Goal: Task Accomplishment & Management: Manage account settings

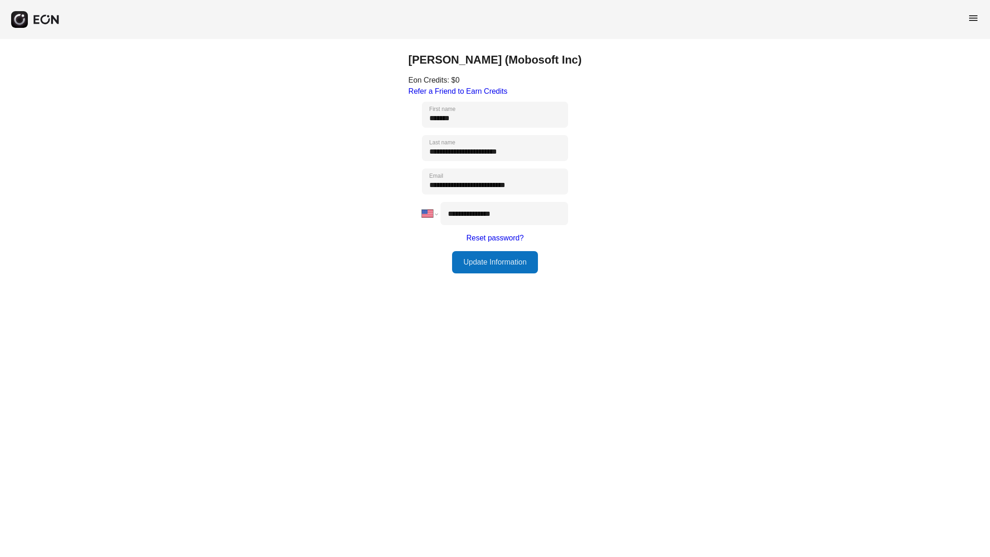
select select "**"
click at [984, 16] on div "menu" at bounding box center [495, 19] width 990 height 39
click at [972, 19] on span "menu" at bounding box center [973, 18] width 11 height 11
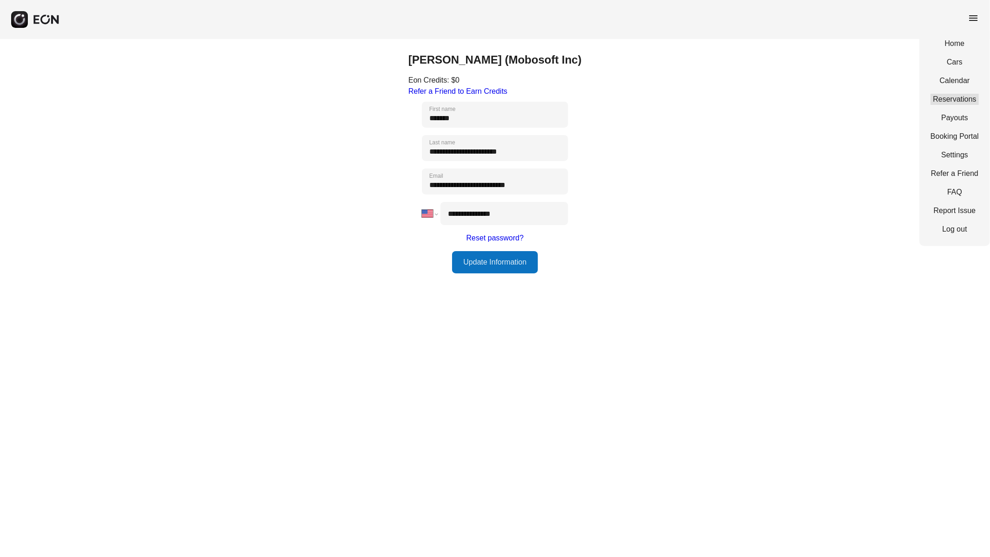
click at [954, 99] on link "Reservations" at bounding box center [955, 99] width 48 height 11
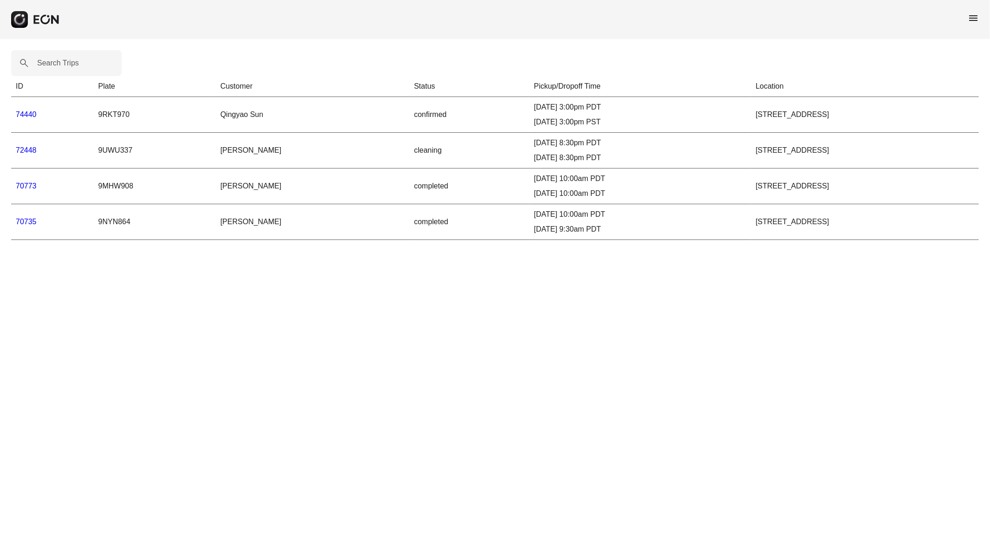
click at [26, 153] on link "72448" at bounding box center [26, 150] width 21 height 8
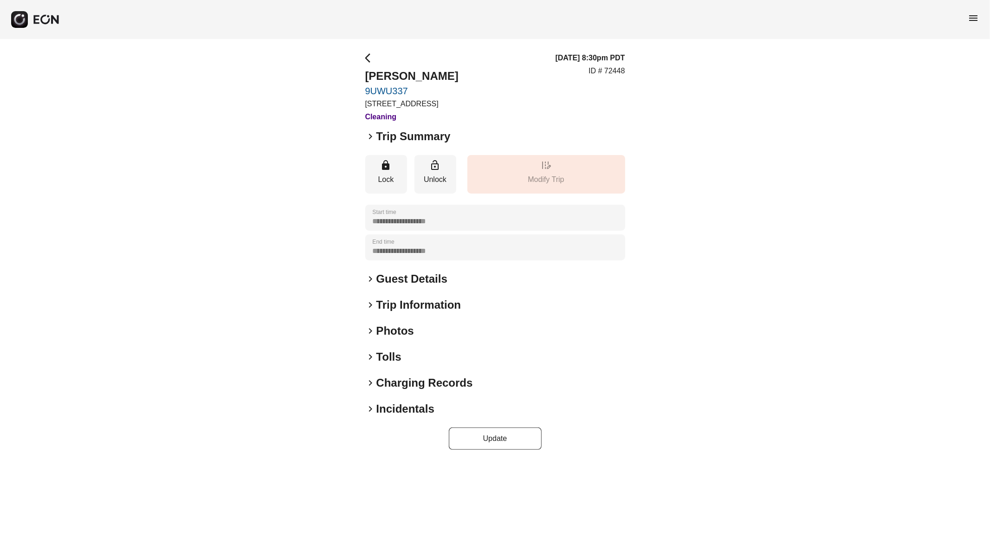
click at [371, 137] on span "keyboard_arrow_right" at bounding box center [370, 136] width 11 height 11
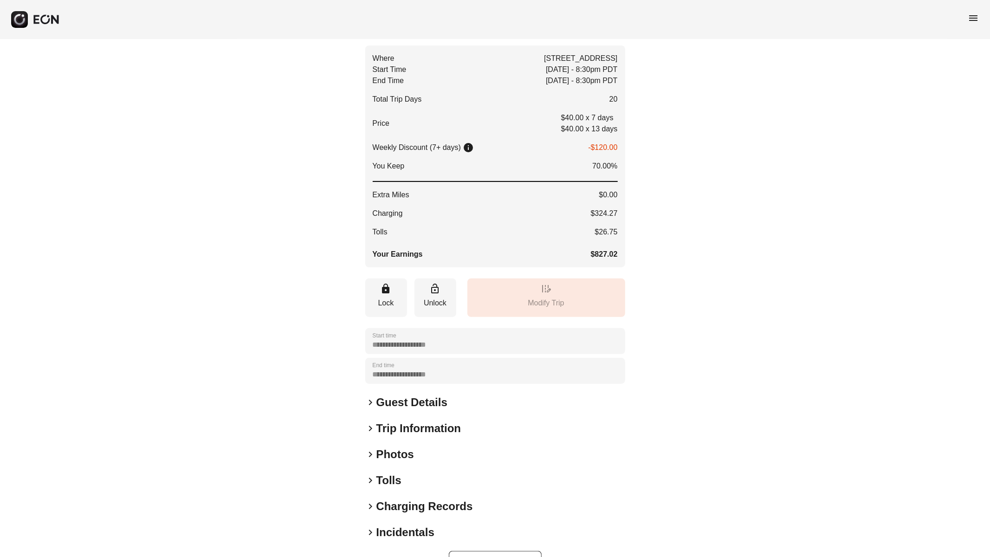
scroll to position [95, 0]
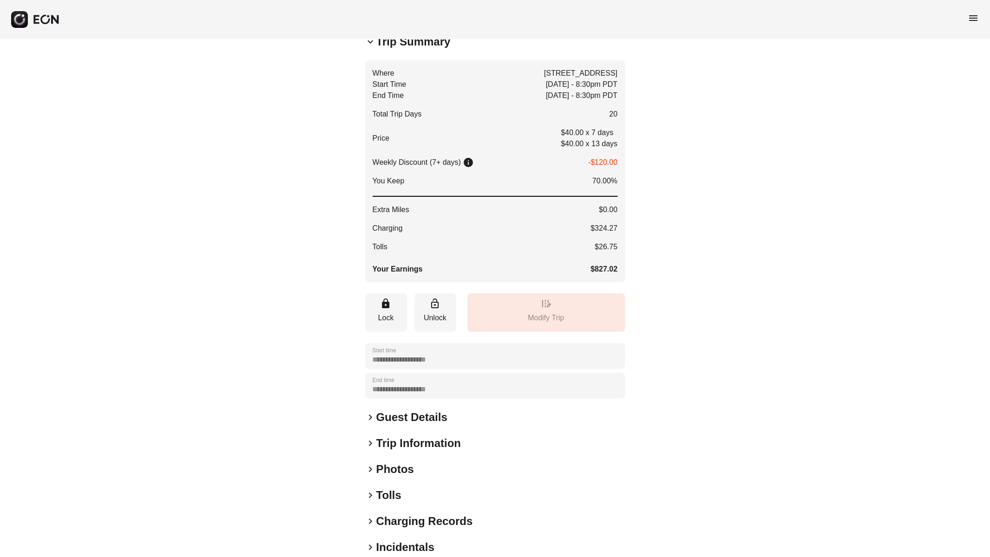
click at [370, 416] on span "keyboard_arrow_right" at bounding box center [370, 417] width 11 height 11
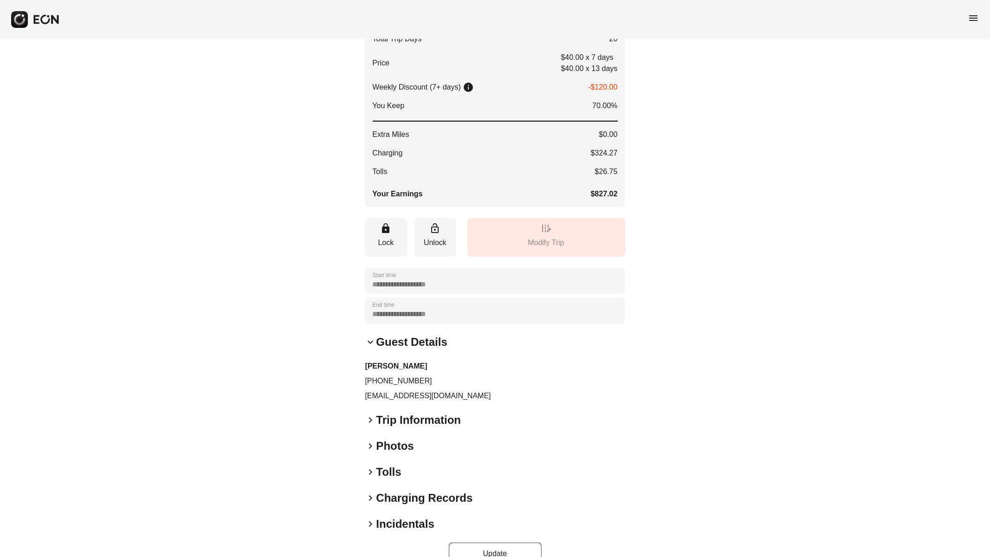
scroll to position [191, 0]
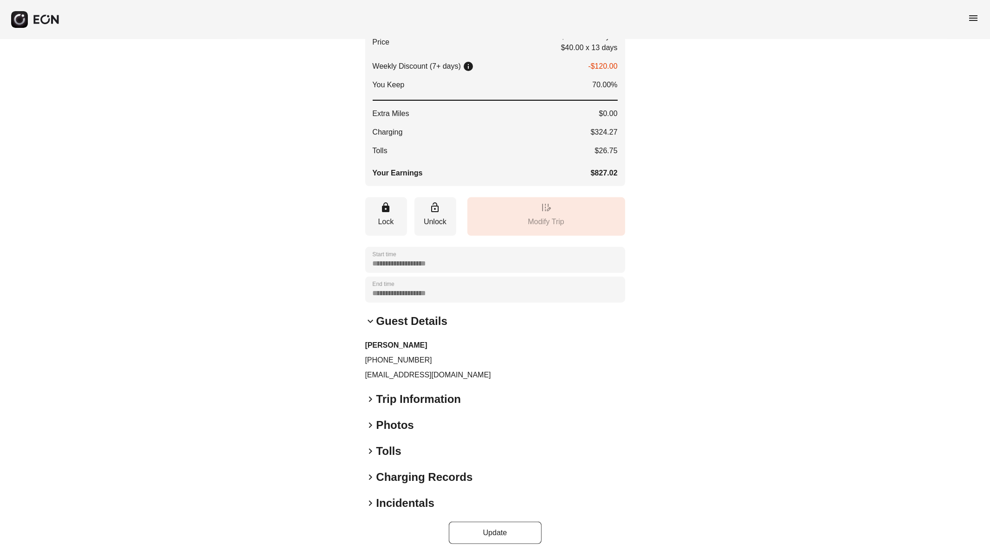
click at [371, 321] on span "keyboard_arrow_down" at bounding box center [370, 321] width 11 height 11
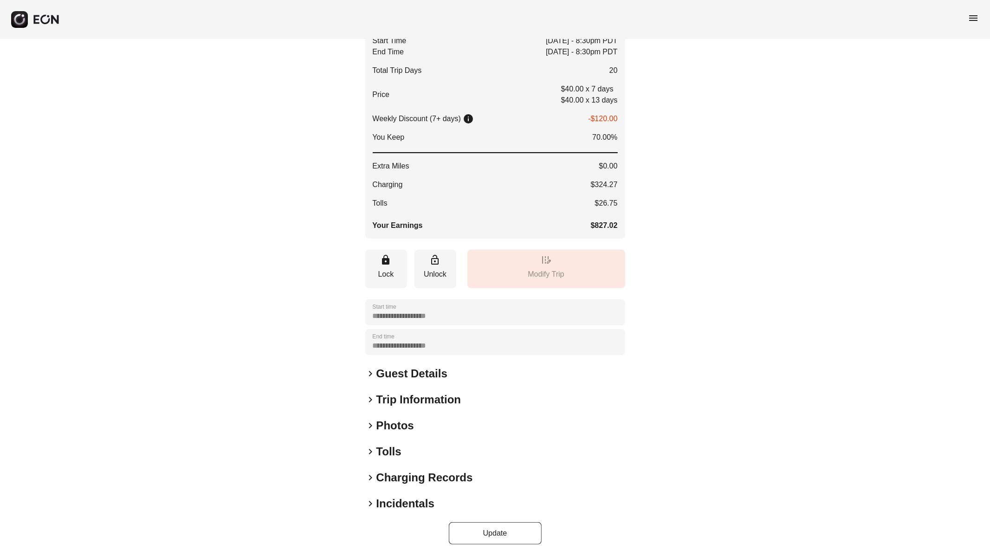
click at [370, 366] on div "keyboard_arrow_right Guest Details" at bounding box center [495, 373] width 260 height 15
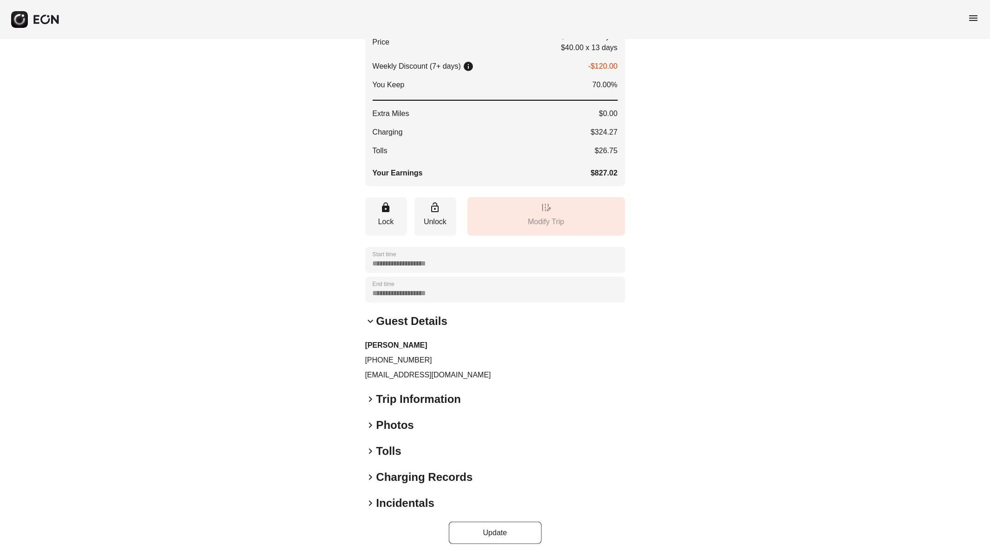
click at [374, 324] on span "keyboard_arrow_down" at bounding box center [370, 321] width 11 height 11
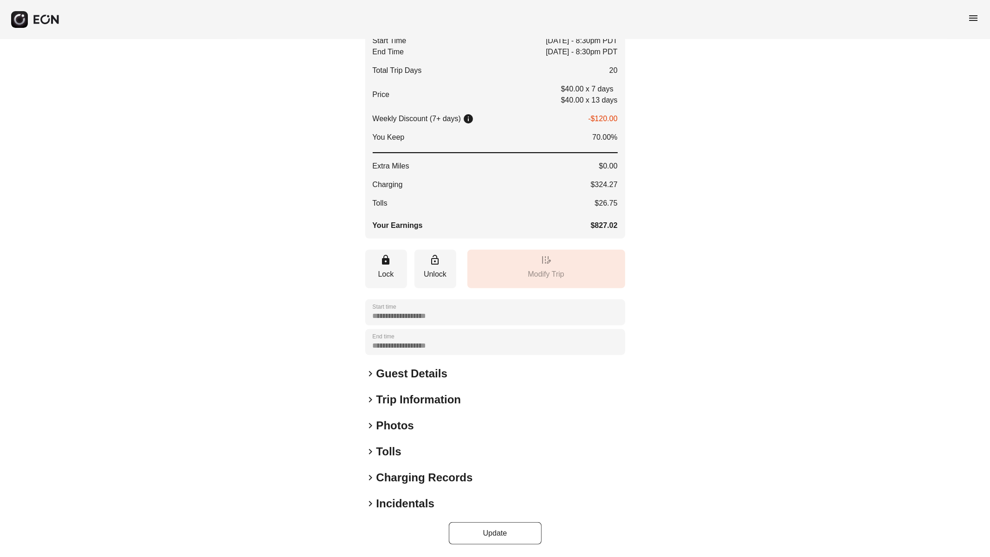
click at [372, 401] on span "keyboard_arrow_right" at bounding box center [370, 399] width 11 height 11
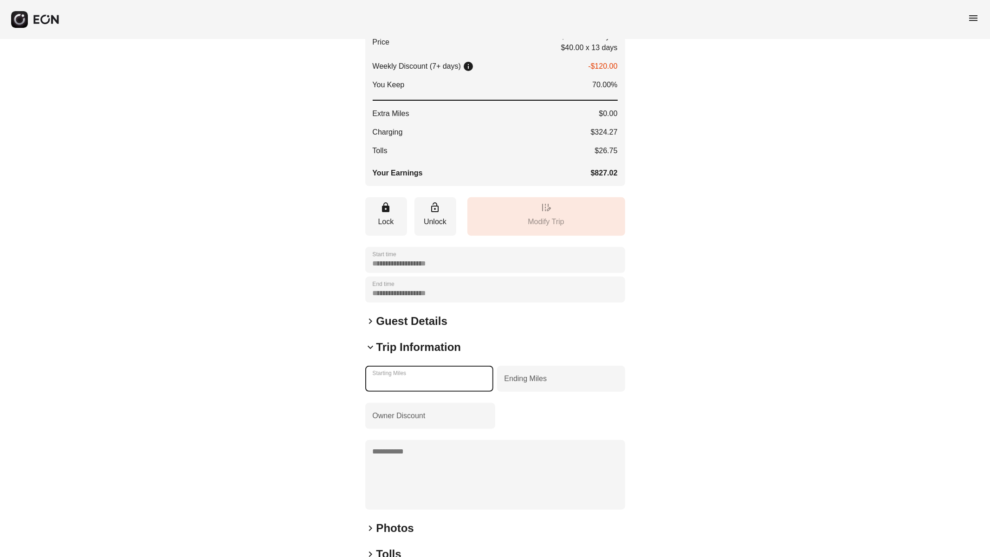
drag, startPoint x: 401, startPoint y: 382, endPoint x: 368, endPoint y: 380, distance: 34.0
click at [368, 380] on Miles "*****" at bounding box center [429, 379] width 128 height 26
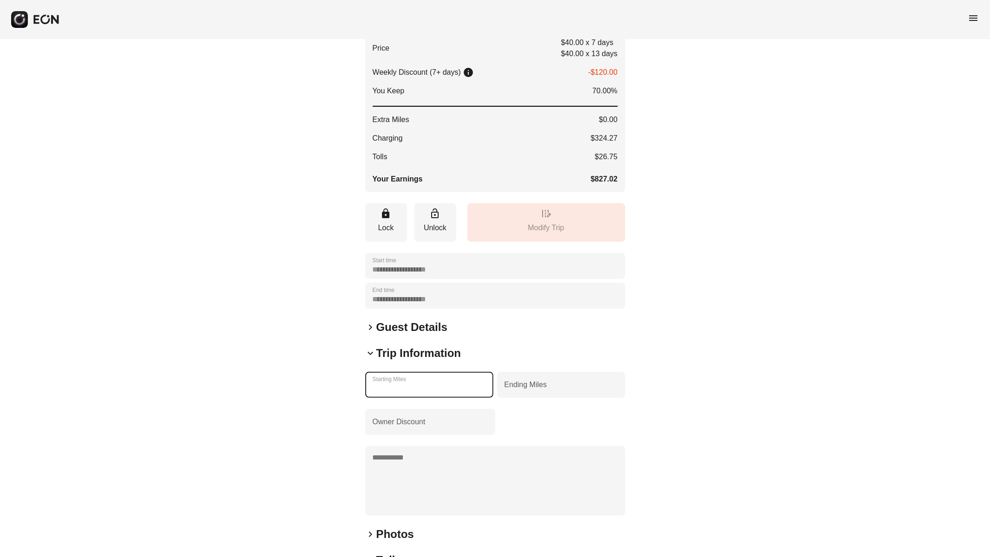
type Miles "*****"
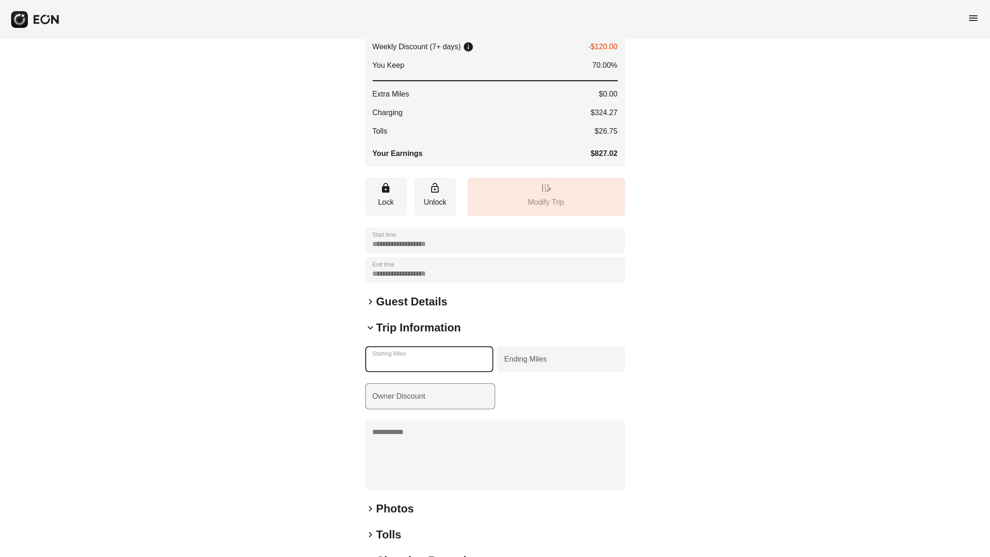
scroll to position [211, 0]
click at [391, 362] on Miles "*****" at bounding box center [429, 358] width 128 height 26
click at [397, 361] on Miles "*****" at bounding box center [429, 358] width 128 height 26
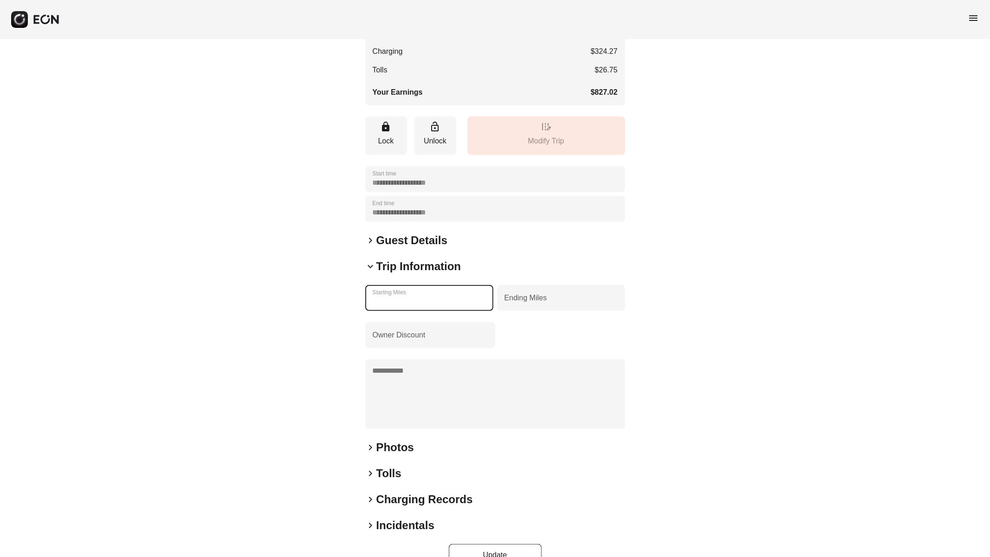
scroll to position [294, 0]
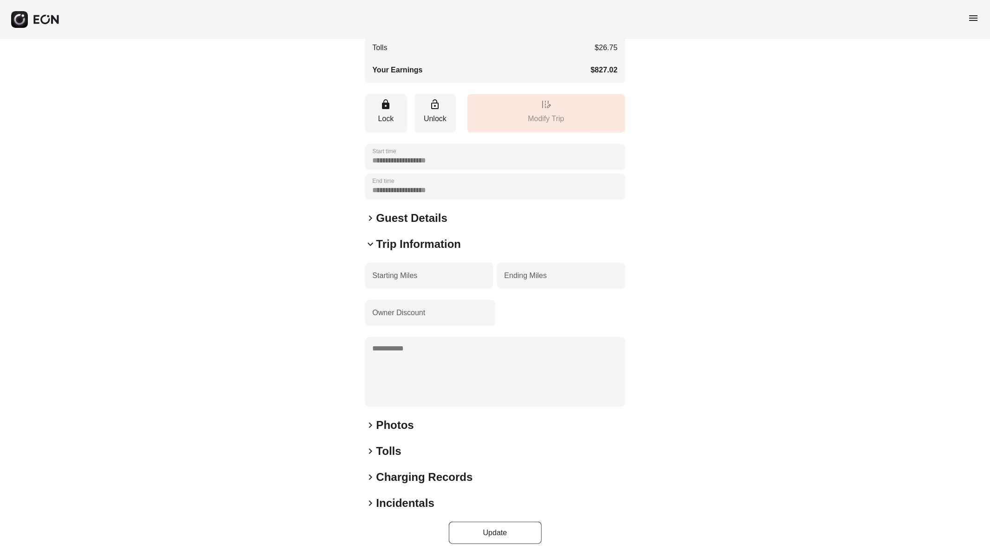
click at [371, 427] on span "keyboard_arrow_right" at bounding box center [370, 425] width 11 height 11
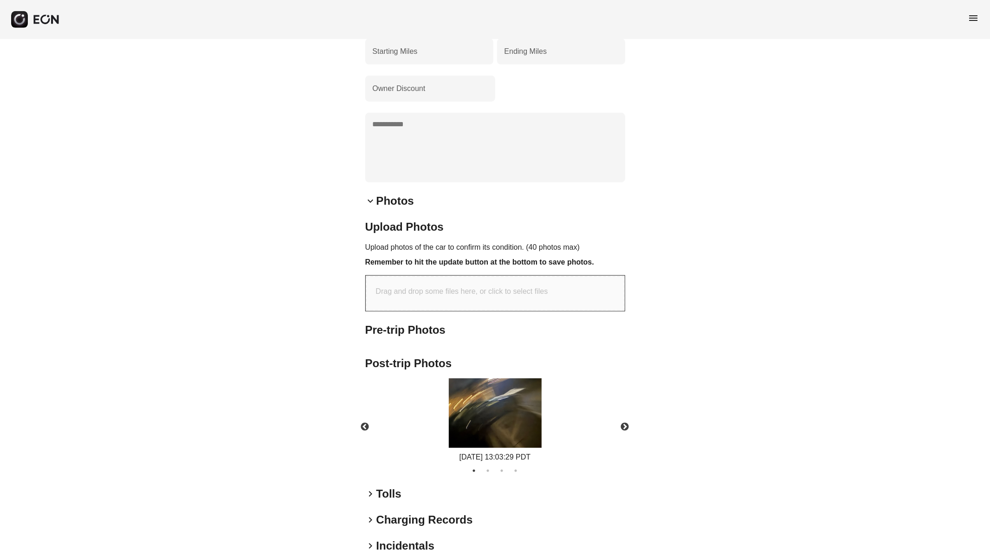
scroll to position [521, 0]
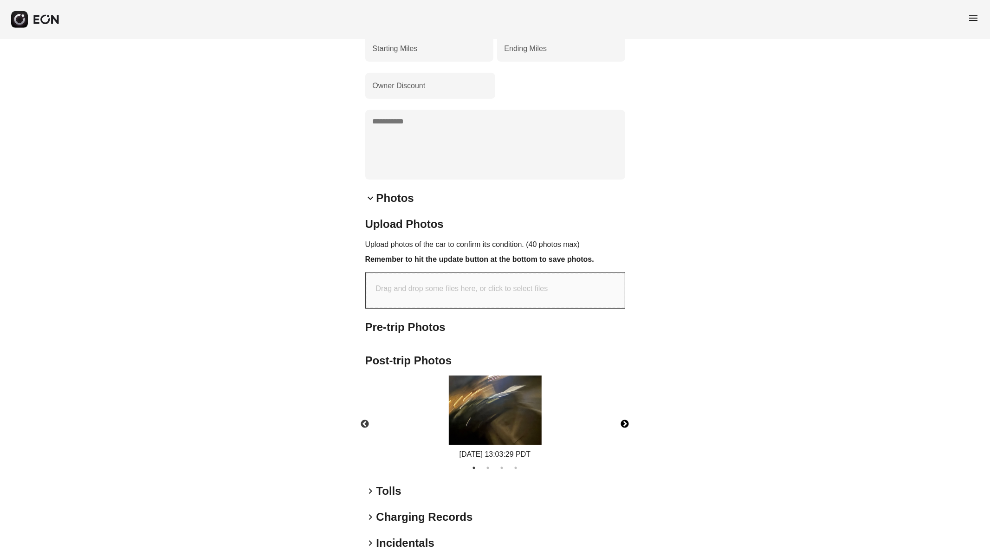
click at [627, 420] on button "Next" at bounding box center [625, 424] width 32 height 32
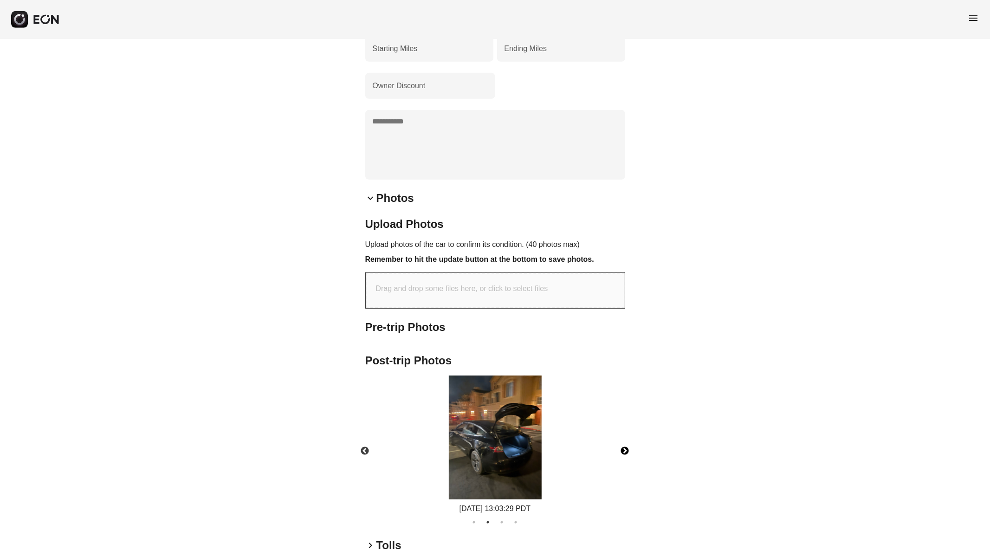
click at [626, 450] on button "Next" at bounding box center [625, 451] width 32 height 32
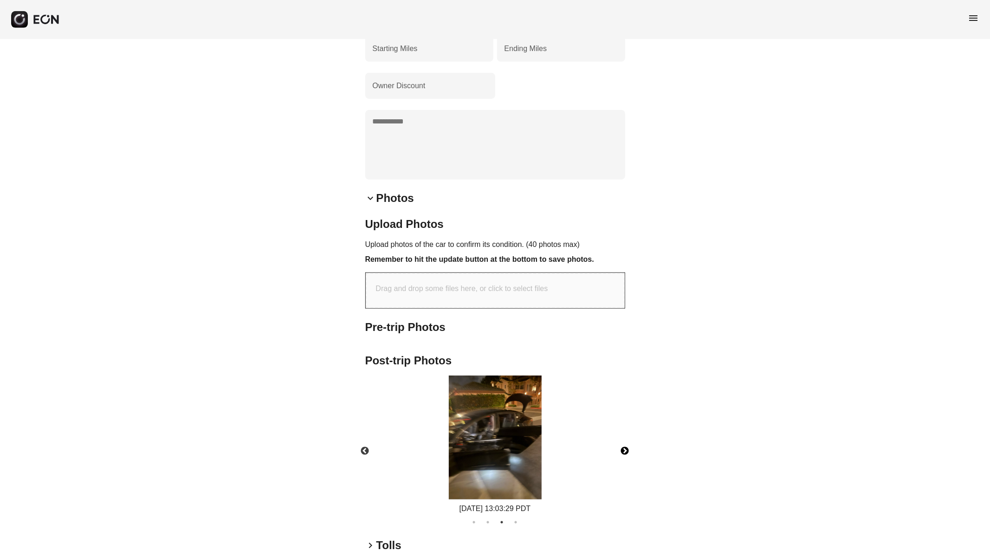
click at [626, 450] on button "Next" at bounding box center [625, 451] width 32 height 32
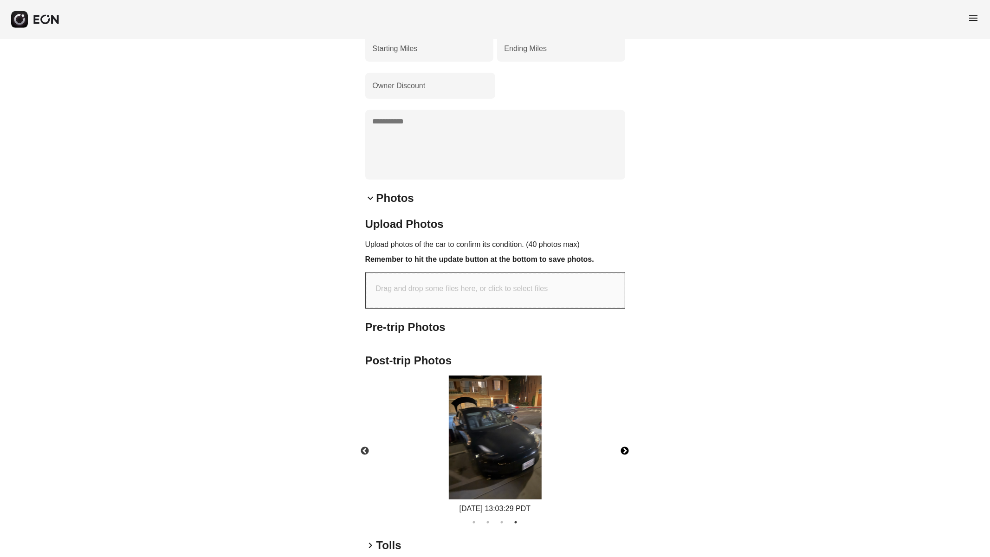
click at [626, 450] on button "Next" at bounding box center [625, 451] width 32 height 32
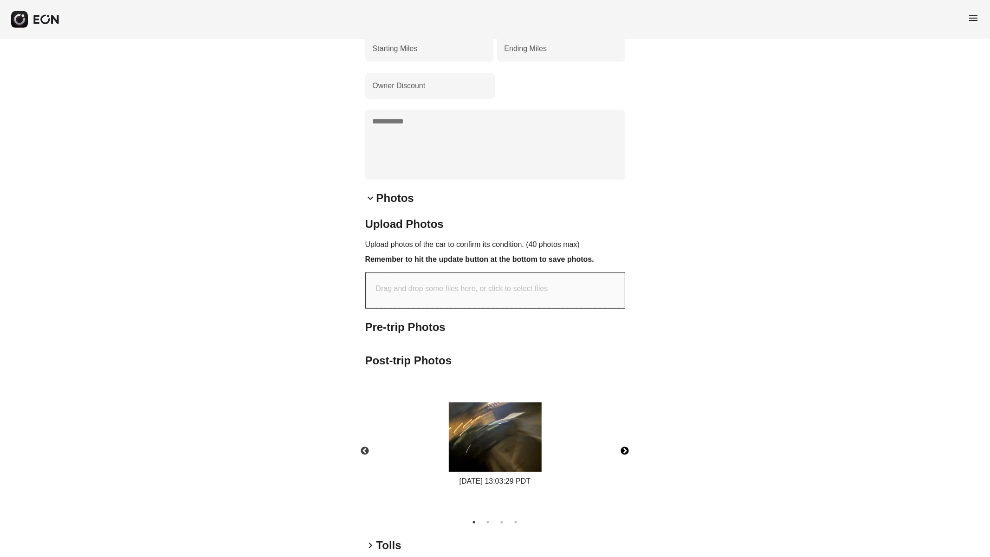
click at [626, 449] on button "Next" at bounding box center [625, 451] width 32 height 32
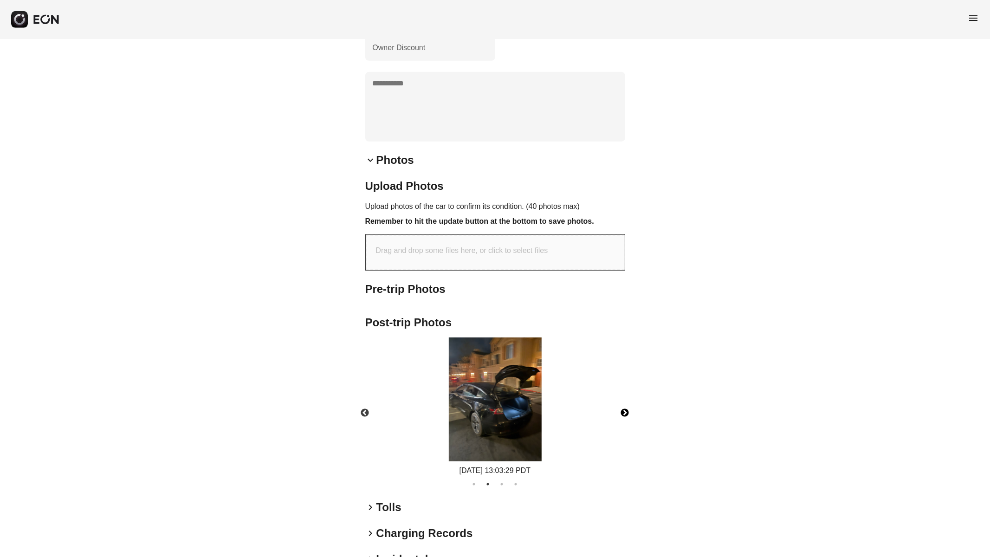
scroll to position [560, 0]
click at [369, 506] on span "keyboard_arrow_right" at bounding box center [370, 505] width 11 height 11
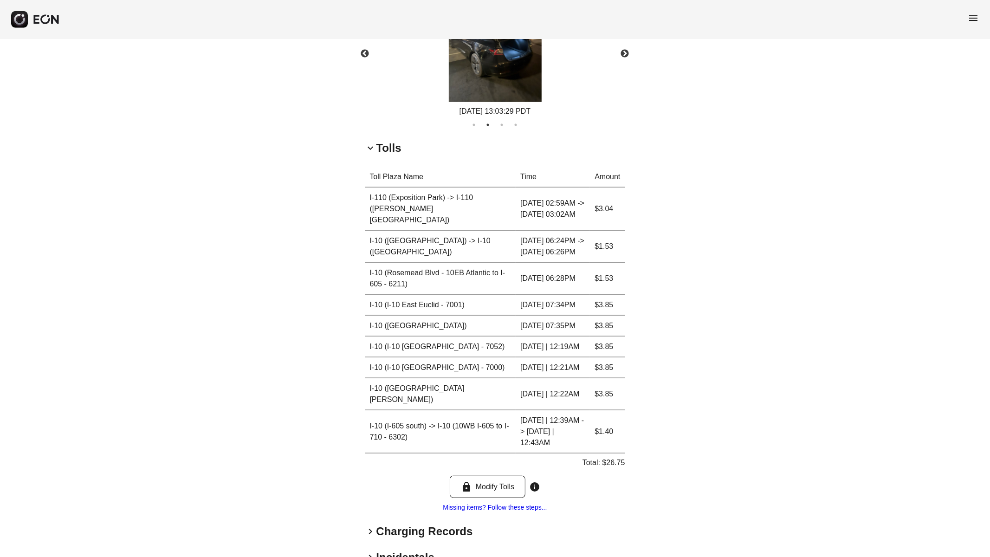
scroll to position [939, 0]
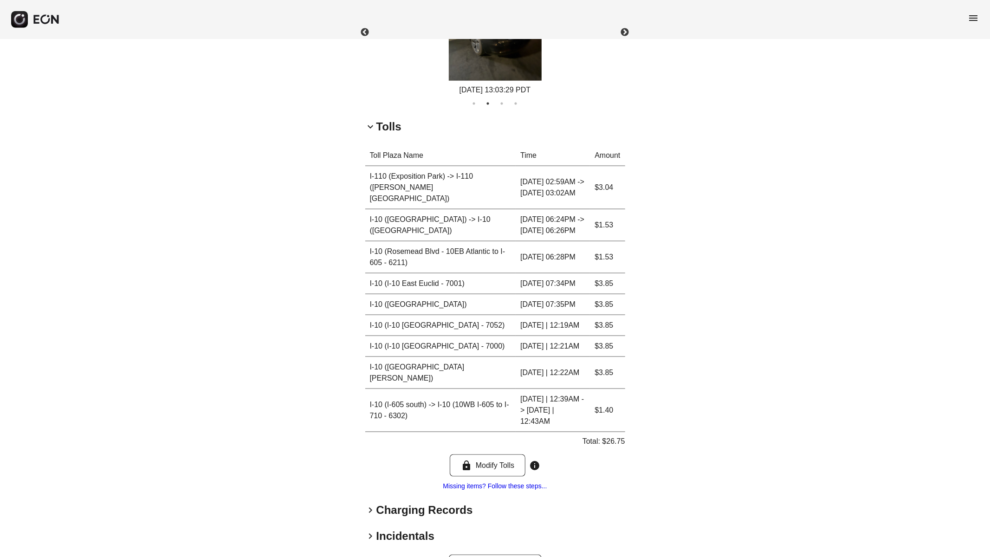
click at [373, 505] on span "keyboard_arrow_right" at bounding box center [370, 510] width 11 height 11
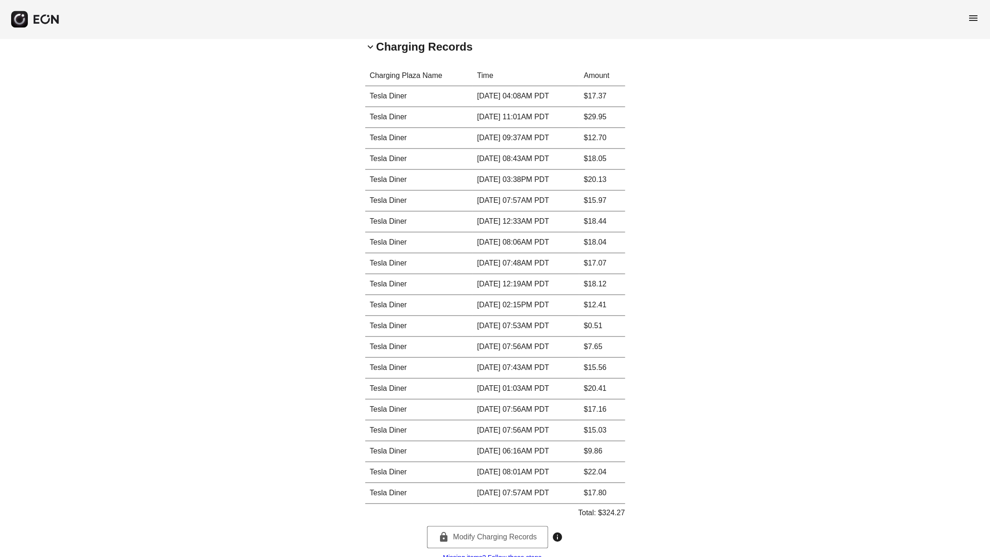
scroll to position [1450, 0]
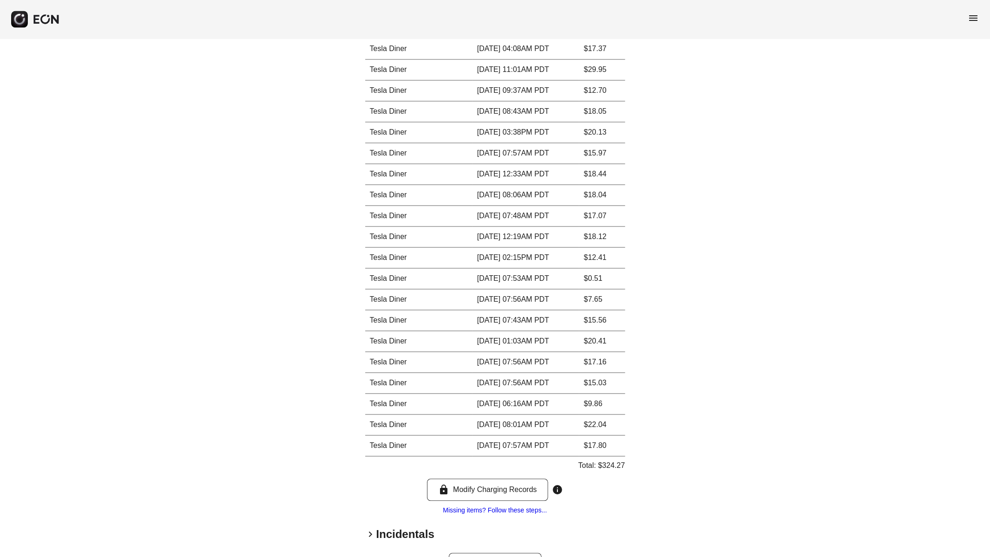
click at [370, 529] on span "keyboard_arrow_right" at bounding box center [370, 534] width 11 height 11
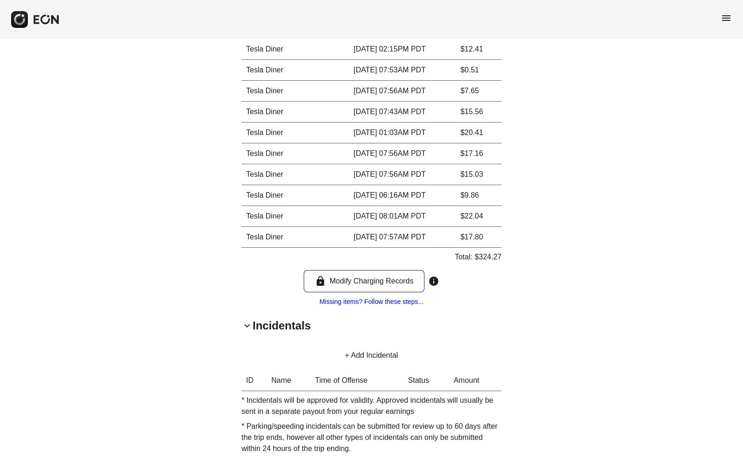
scroll to position [1659, 0]
click at [356, 344] on button "+ Add Incidental" at bounding box center [371, 355] width 75 height 22
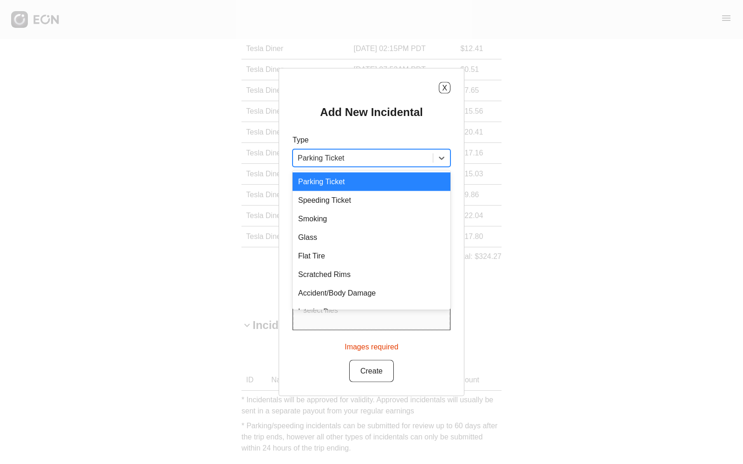
click at [344, 158] on div at bounding box center [363, 158] width 130 height 13
click at [315, 251] on div "Flat Tire" at bounding box center [371, 256] width 158 height 19
type USD "***"
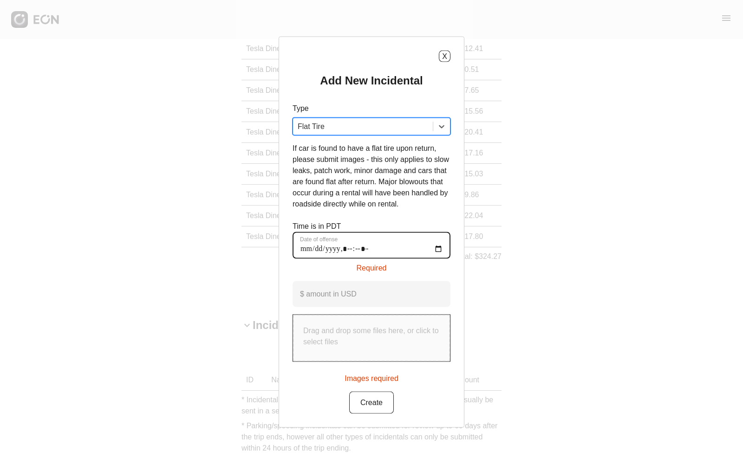
click at [437, 253] on offense "Date of offense" at bounding box center [371, 245] width 158 height 27
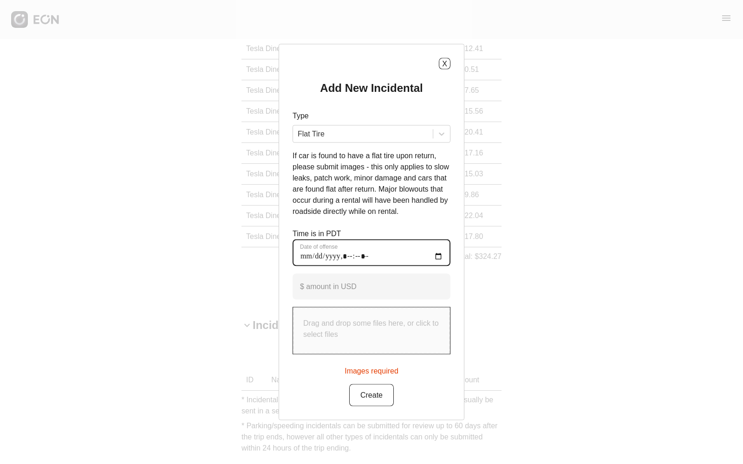
type offense "**********"
click at [395, 255] on offense "Date of offense" at bounding box center [371, 252] width 158 height 27
click at [388, 260] on offense "Date of offense" at bounding box center [371, 252] width 158 height 27
click at [319, 295] on div "Add New Incidental Type Flat Tire If car is found to have a flat tire upon retu…" at bounding box center [371, 244] width 158 height 326
click at [329, 336] on p "Drag and drop some files here, or click to select files" at bounding box center [371, 329] width 136 height 22
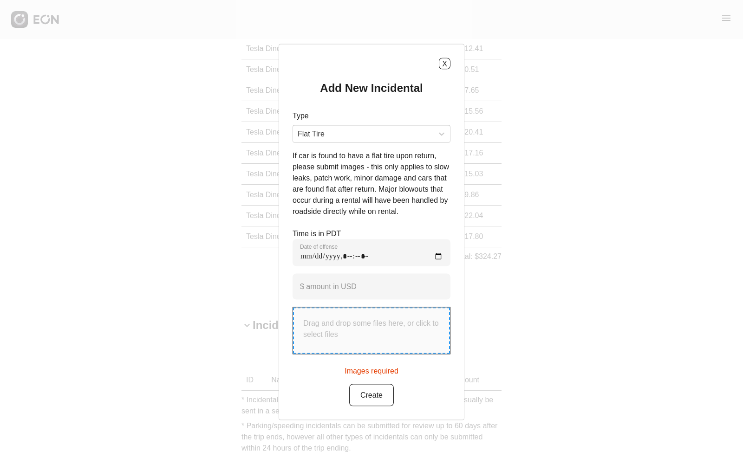
type input "**********"
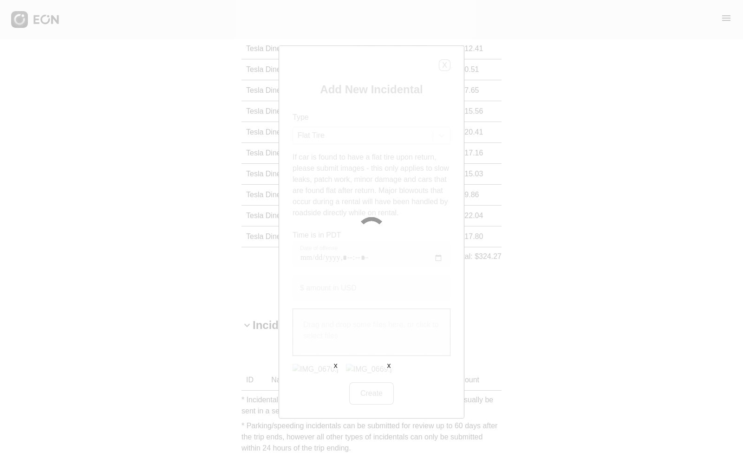
scroll to position [1659, 0]
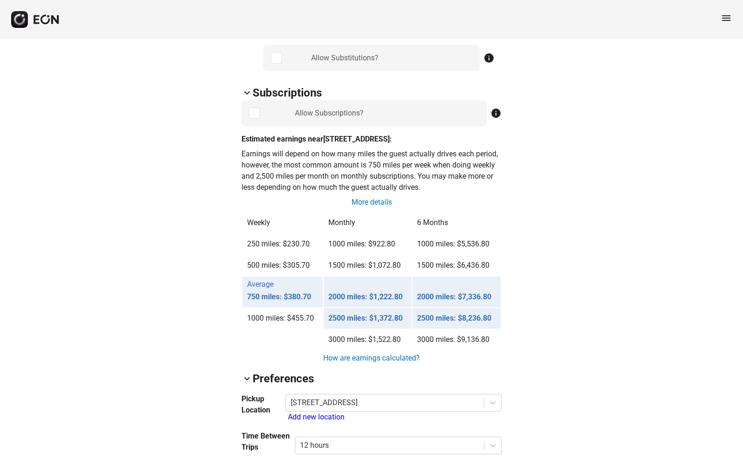
scroll to position [679, 0]
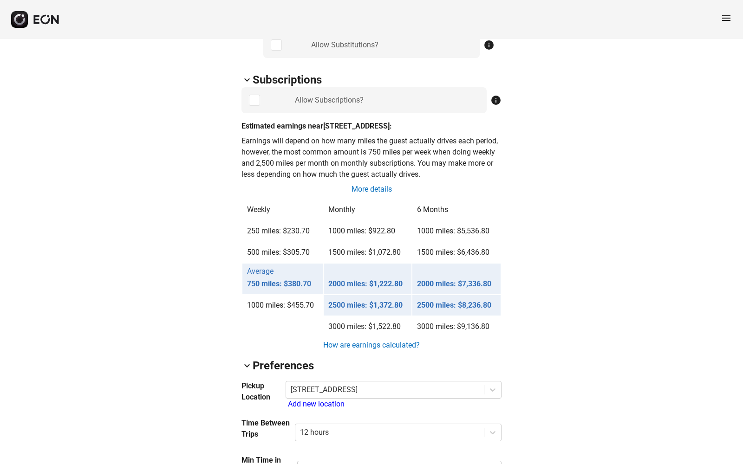
click at [329, 281] on p "2000 miles: $1,222.80" at bounding box center [367, 283] width 79 height 11
drag, startPoint x: 329, startPoint y: 281, endPoint x: 402, endPoint y: 283, distance: 73.4
click at [402, 283] on p "2000 miles: $1,222.80" at bounding box center [367, 283] width 79 height 11
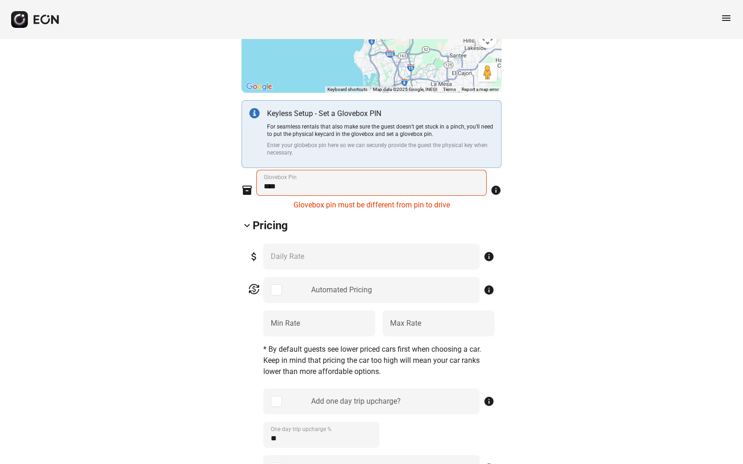
scroll to position [0, 0]
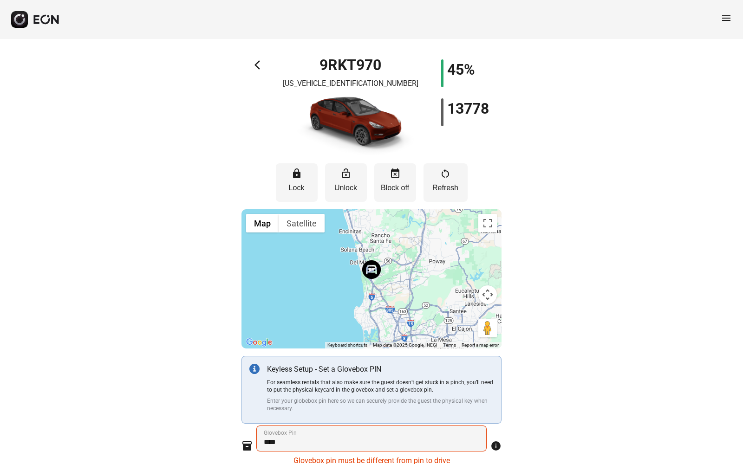
click at [253, 62] on div "arrow_back_ios 9RKT970 7SAYGAEE1SF239234 45% 13778" at bounding box center [371, 108] width 260 height 98
click at [257, 64] on span "arrow_back_ios" at bounding box center [259, 64] width 11 height 11
click at [725, 17] on span "menu" at bounding box center [725, 18] width 11 height 11
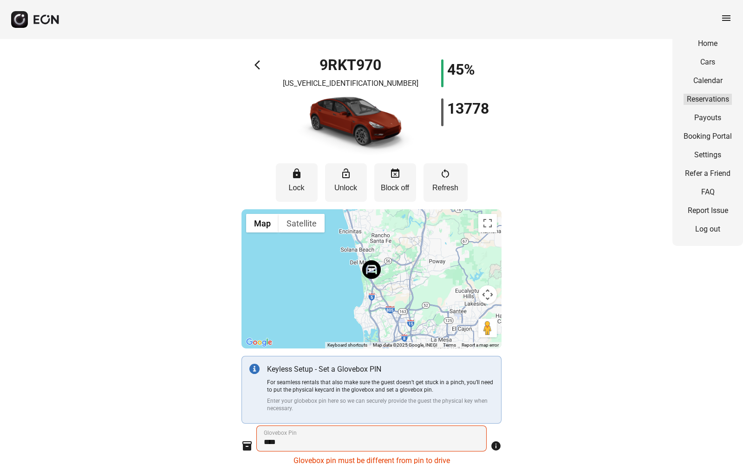
click at [704, 97] on link "Reservations" at bounding box center [707, 99] width 48 height 11
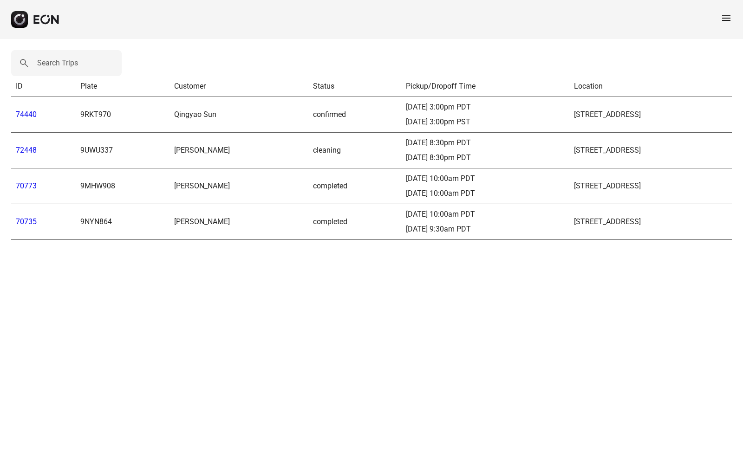
click at [732, 21] on div "menu" at bounding box center [371, 19] width 743 height 39
click at [725, 19] on span "menu" at bounding box center [725, 18] width 11 height 11
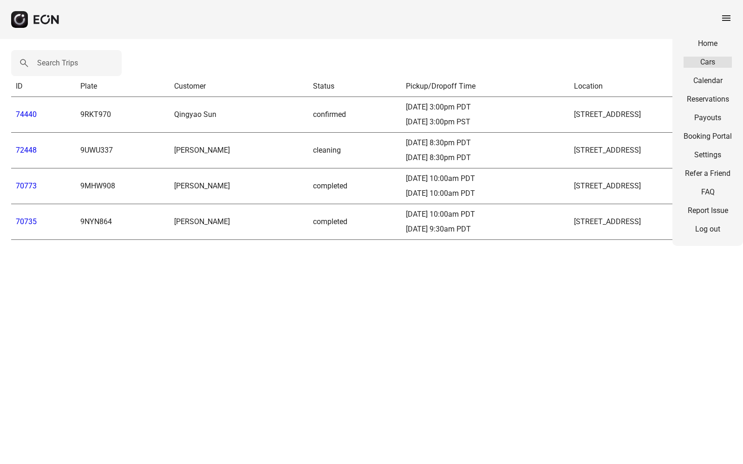
click at [704, 61] on link "Cars" at bounding box center [707, 62] width 48 height 11
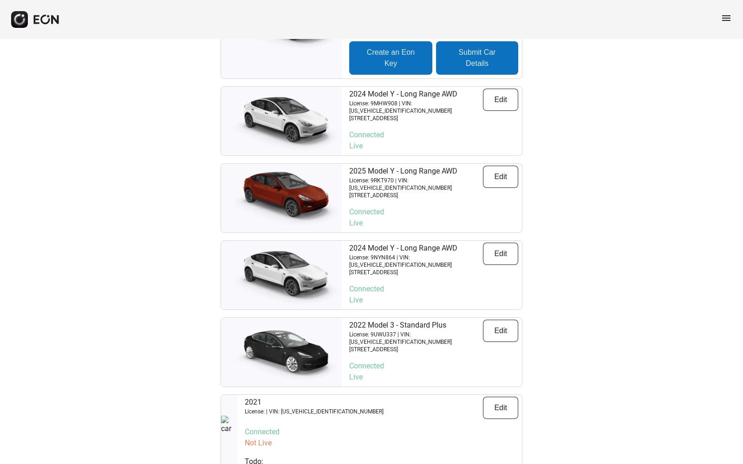
scroll to position [193, 0]
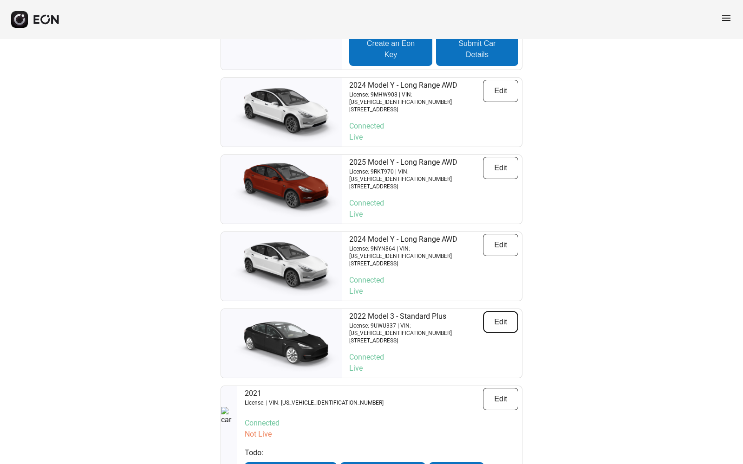
click at [498, 311] on button "Edit" at bounding box center [500, 322] width 35 height 22
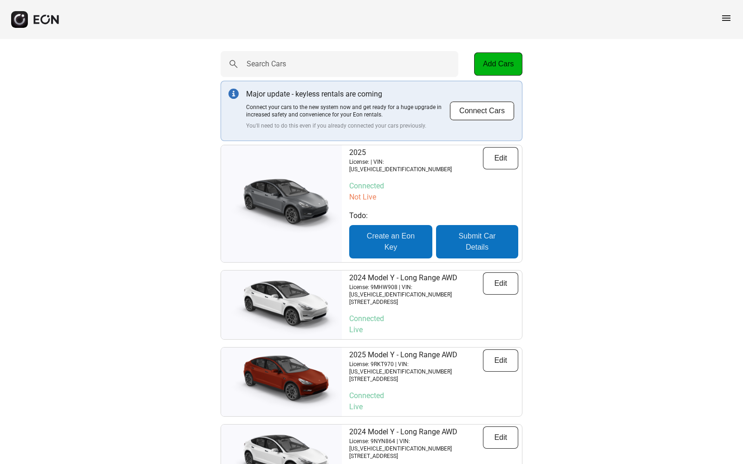
click at [498, 295] on html "menu Search Cars Add Cars Major update - keyless rentals are coming Connect you…" at bounding box center [371, 346] width 743 height 693
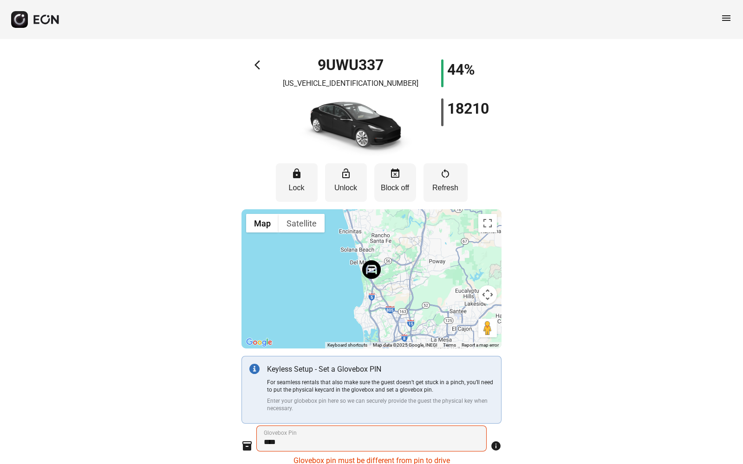
click at [396, 190] on p "Block off" at bounding box center [395, 187] width 32 height 11
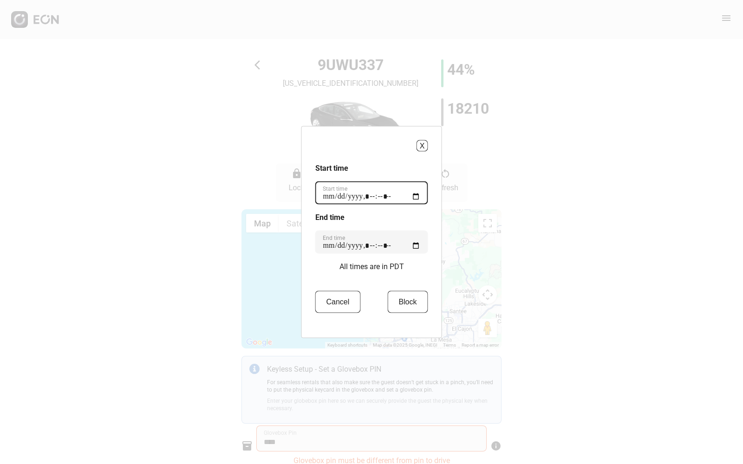
click at [353, 198] on time "Start time" at bounding box center [371, 192] width 113 height 23
click at [342, 197] on time "Start time" at bounding box center [371, 192] width 113 height 23
click at [415, 194] on time "Start time" at bounding box center [371, 192] width 113 height 23
click at [379, 165] on h3 "Start time" at bounding box center [371, 168] width 113 height 11
click at [417, 244] on time "End time" at bounding box center [371, 242] width 113 height 23
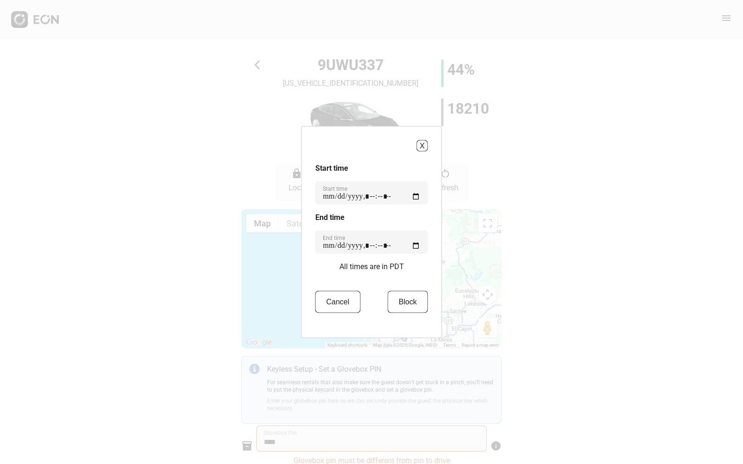
type time "**********"
click at [534, 239] on div "X Start time Start time End time End time All times are in PDT Cancel Block" at bounding box center [371, 232] width 743 height 464
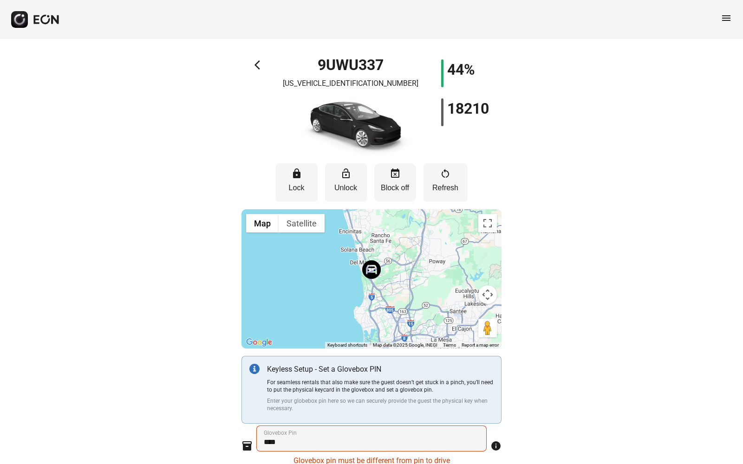
click at [390, 184] on p "Block off" at bounding box center [395, 187] width 32 height 11
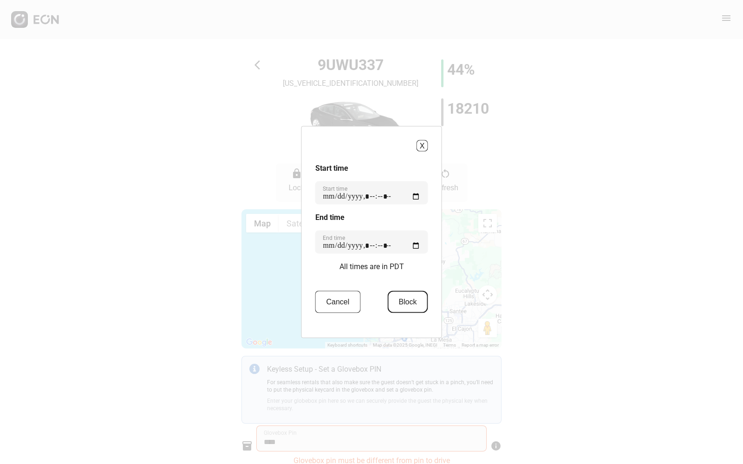
click at [408, 307] on button "Block" at bounding box center [407, 302] width 40 height 22
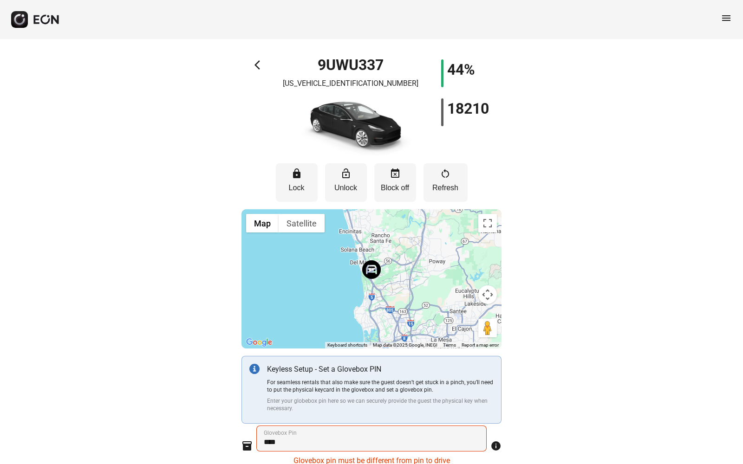
click at [260, 67] on span "arrow_back_ios" at bounding box center [259, 64] width 11 height 11
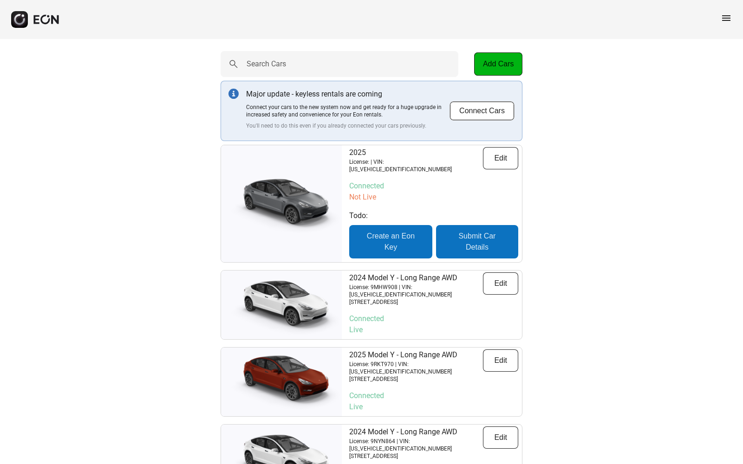
click at [720, 19] on span "menu" at bounding box center [725, 18] width 11 height 11
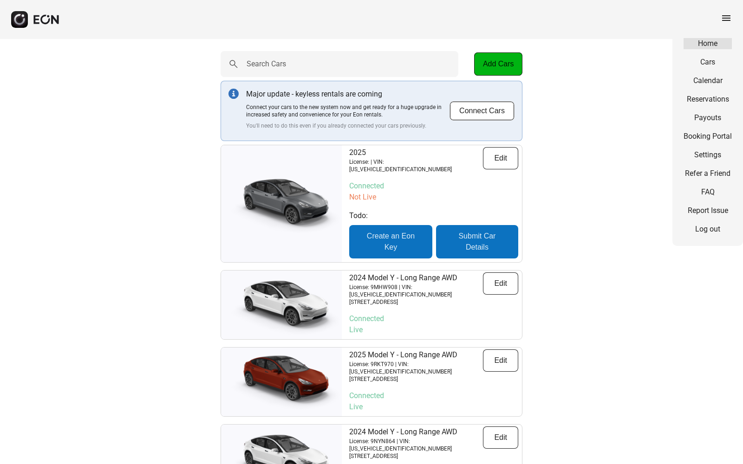
click at [706, 45] on link "Home" at bounding box center [707, 43] width 48 height 11
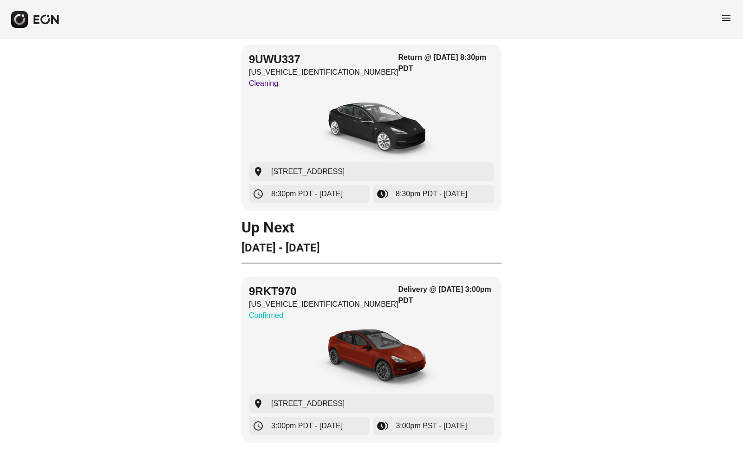
scroll to position [82, 0]
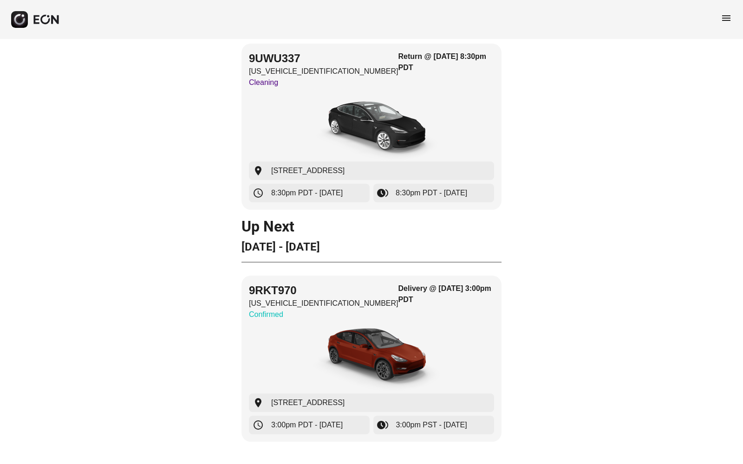
click at [726, 19] on span "menu" at bounding box center [725, 18] width 11 height 11
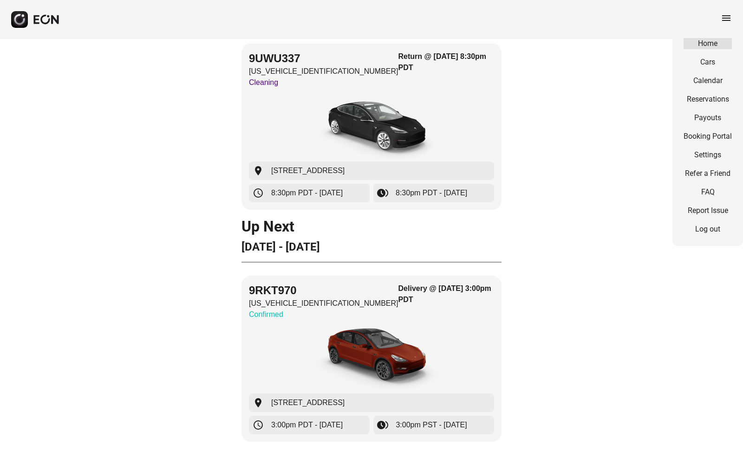
click at [711, 43] on link "Home" at bounding box center [707, 43] width 48 height 11
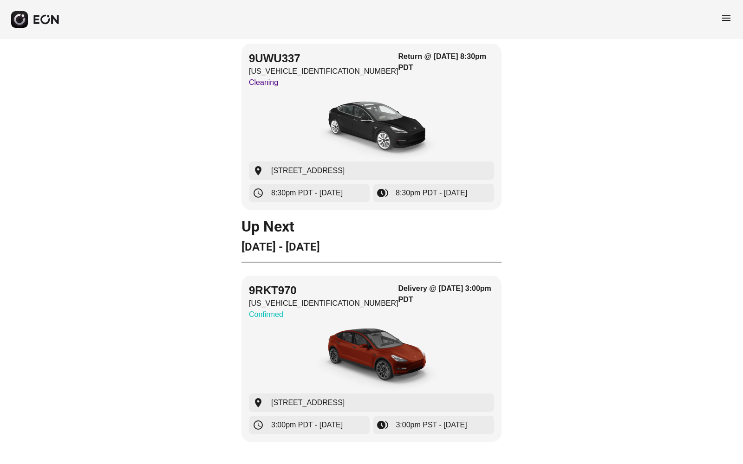
click at [726, 20] on span "menu" at bounding box center [725, 18] width 11 height 11
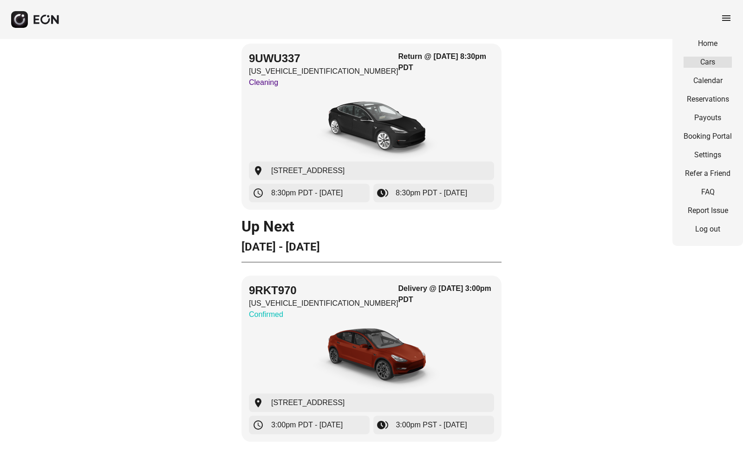
click at [716, 60] on link "Cars" at bounding box center [707, 62] width 48 height 11
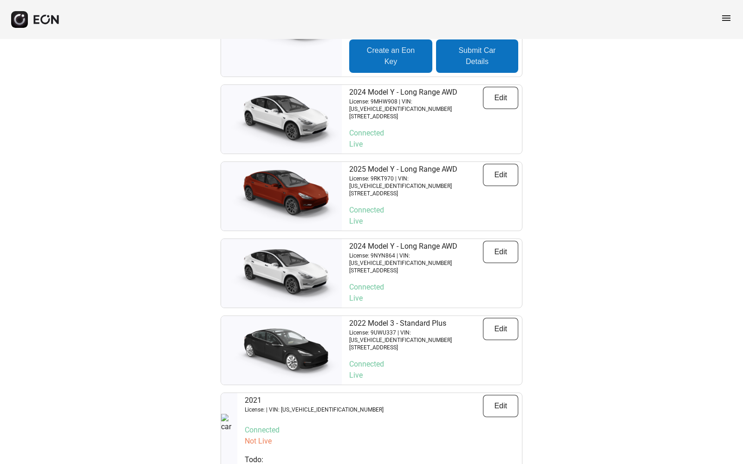
scroll to position [193, 0]
